Goal: Transaction & Acquisition: Purchase product/service

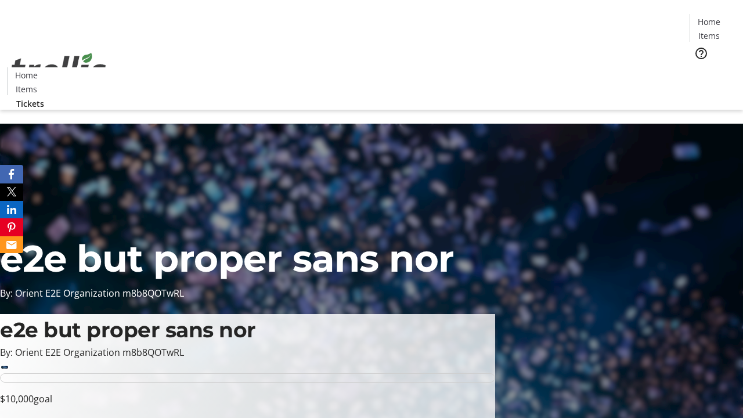
click at [699, 67] on span "Tickets" at bounding box center [713, 73] width 28 height 12
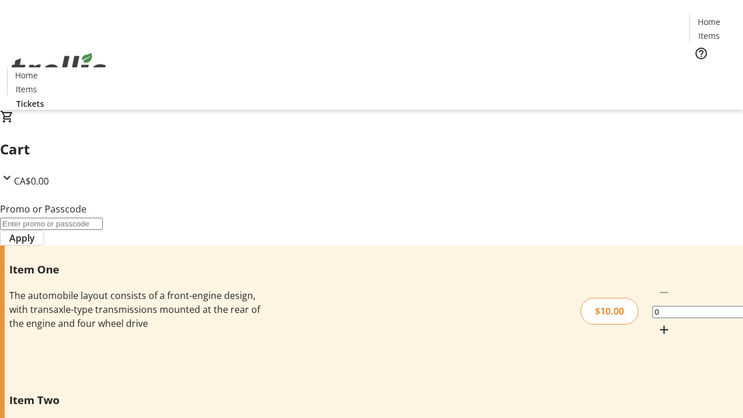
click at [657, 323] on mat-icon "Increment by one" at bounding box center [664, 330] width 14 height 14
type input "1"
